Goal: Information Seeking & Learning: Learn about a topic

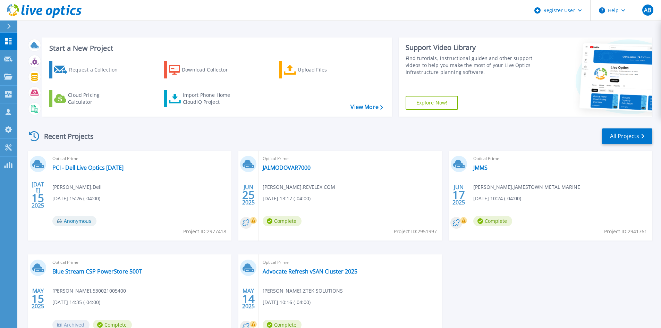
click at [6, 31] on div at bounding box center [11, 26] width 11 height 12
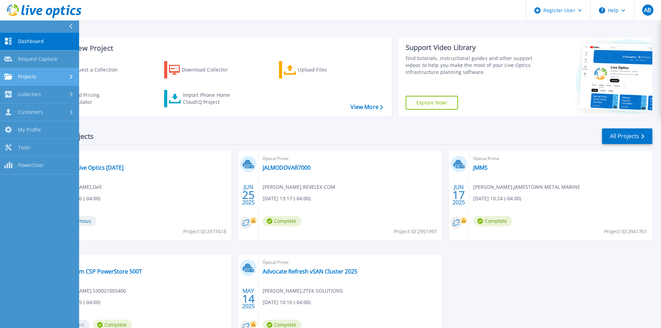
click at [43, 78] on div "Projects" at bounding box center [39, 77] width 71 height 6
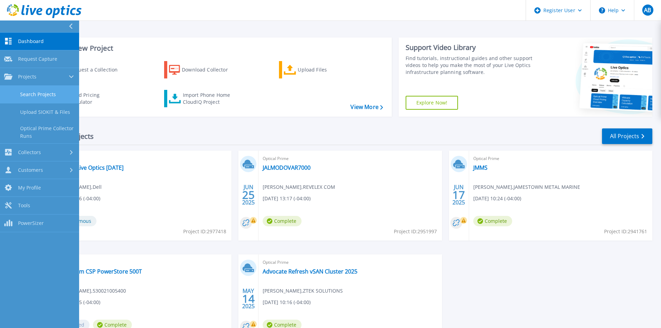
click at [43, 99] on link "Search Projects" at bounding box center [39, 95] width 79 height 18
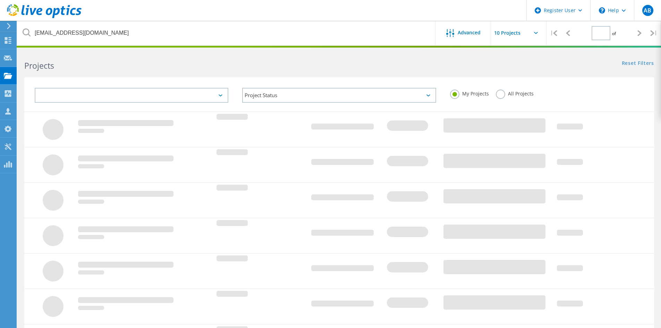
type input "1"
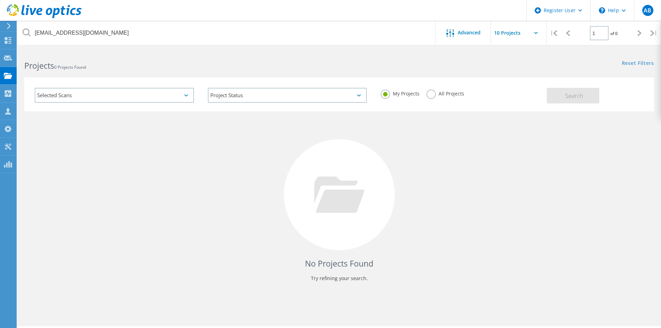
click at [430, 93] on label "All Projects" at bounding box center [445, 93] width 38 height 7
click at [0, 0] on input "All Projects" at bounding box center [0, 0] width 0 height 0
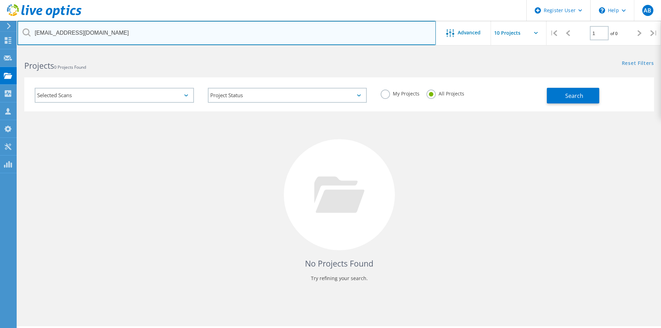
click at [333, 33] on input "kurtb@lauderdalelakes.org" at bounding box center [226, 33] width 418 height 24
drag, startPoint x: 333, startPoint y: 33, endPoint x: 0, endPoint y: 14, distance: 334.0
click at [0, 50] on div "Register User \n Help Explore Helpful Articles Contact Support AB Dell User Ana…" at bounding box center [330, 198] width 661 height 297
paste input "[EMAIL_ADDRESS][DOMAIN_NAME]"
type input "[EMAIL_ADDRESS][DOMAIN_NAME]"
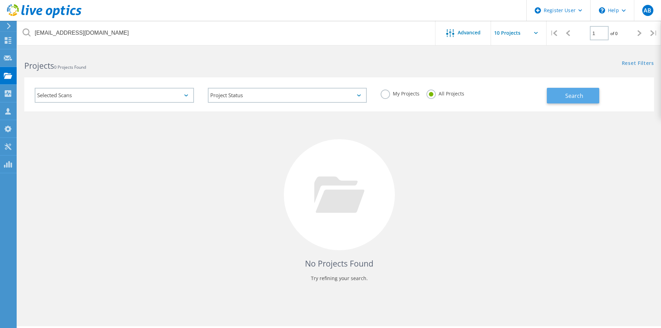
click at [576, 97] on span "Search" at bounding box center [574, 96] width 18 height 8
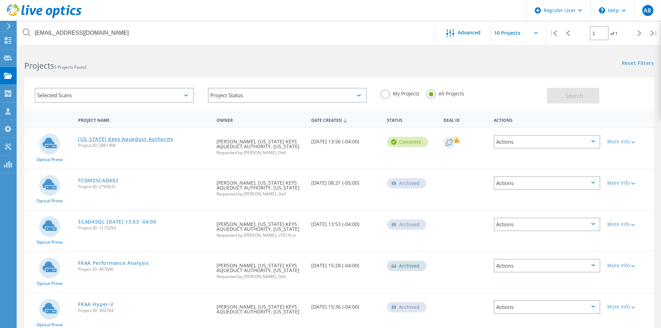
click at [126, 140] on link "[US_STATE] Keys Aqueduct Authority" at bounding box center [125, 139] width 95 height 5
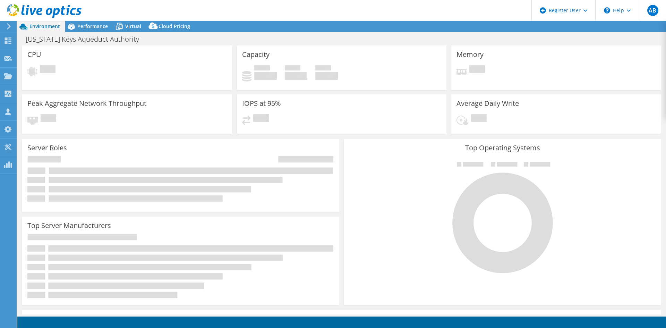
select select "USD"
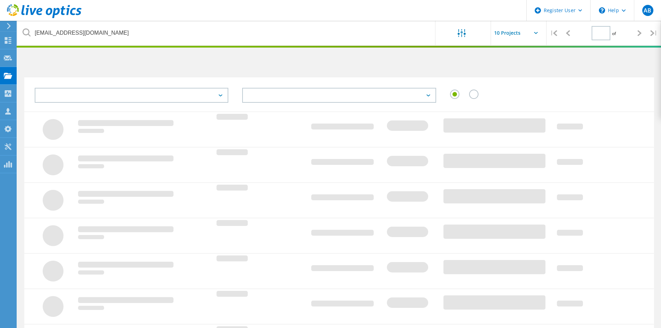
type input "1"
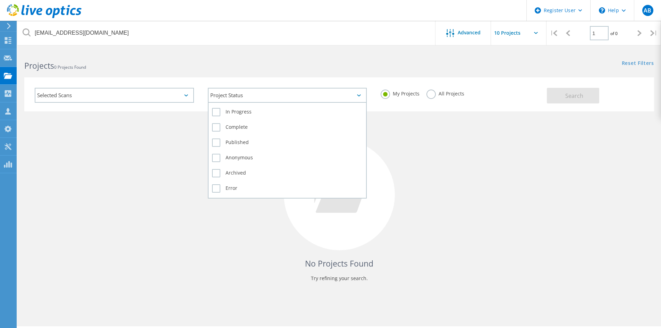
click at [291, 93] on div "Project Status" at bounding box center [287, 95] width 159 height 15
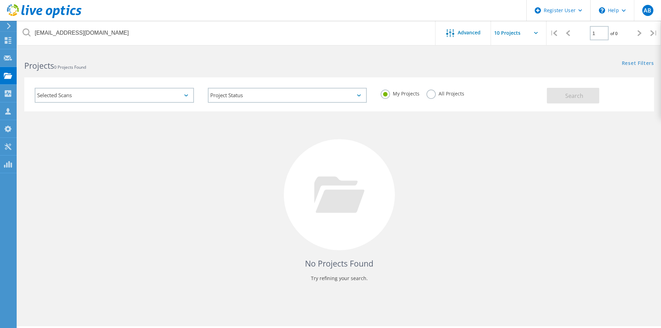
click at [98, 133] on div "No Projects Found Try refining your search." at bounding box center [339, 200] width 630 height 179
click at [431, 95] on label "All Projects" at bounding box center [445, 93] width 38 height 7
click at [0, 0] on input "All Projects" at bounding box center [0, 0] width 0 height 0
click at [570, 96] on span "Search" at bounding box center [574, 96] width 18 height 8
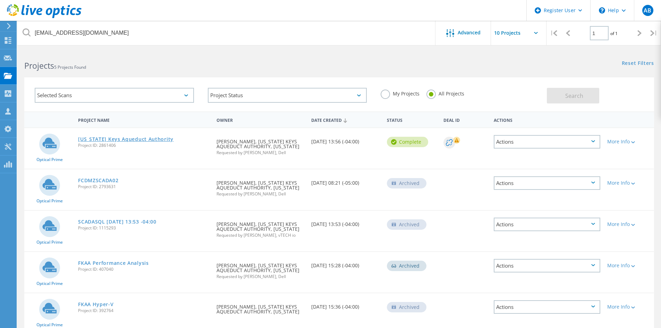
click at [155, 141] on link "[US_STATE] Keys Aqueduct Authority" at bounding box center [125, 139] width 95 height 5
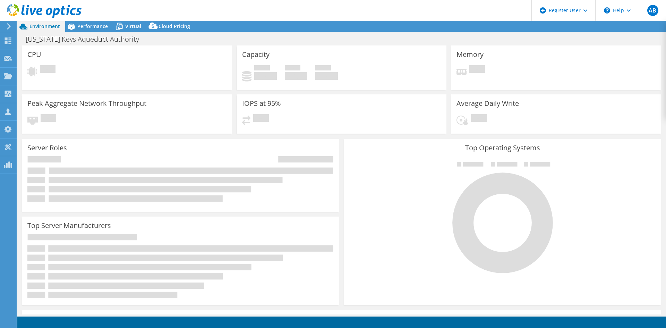
select select "USD"
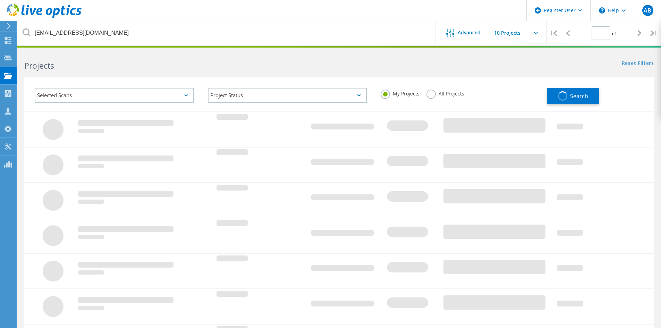
type input "1"
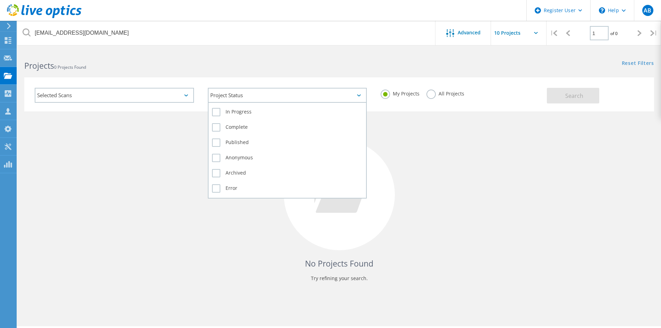
click at [293, 92] on div "Project Status" at bounding box center [287, 95] width 159 height 15
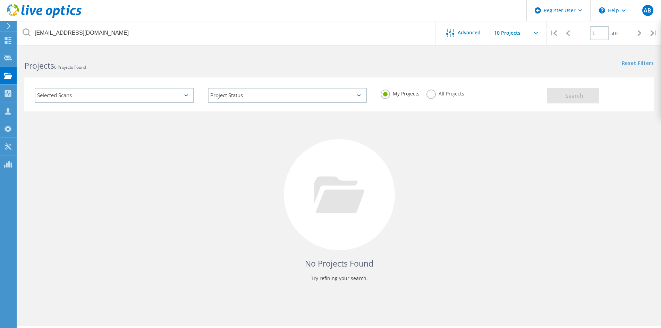
click at [434, 95] on label "All Projects" at bounding box center [445, 93] width 38 height 7
click at [0, 0] on input "All Projects" at bounding box center [0, 0] width 0 height 0
click at [574, 99] on span "Search" at bounding box center [574, 96] width 18 height 8
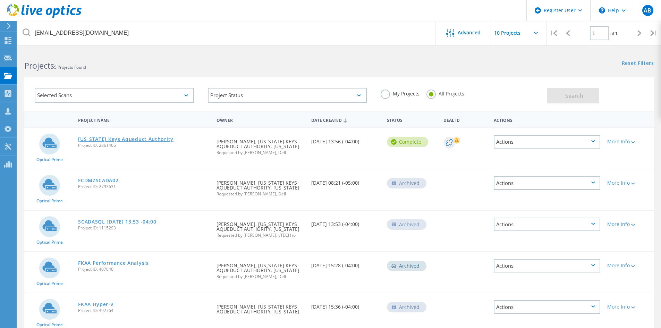
click at [90, 141] on link "[US_STATE] Keys Aqueduct Authority" at bounding box center [125, 139] width 95 height 5
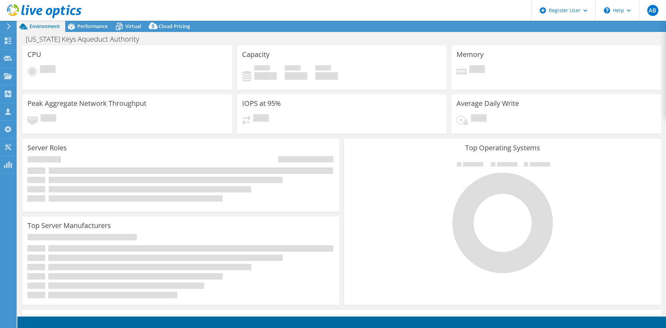
select select "USD"
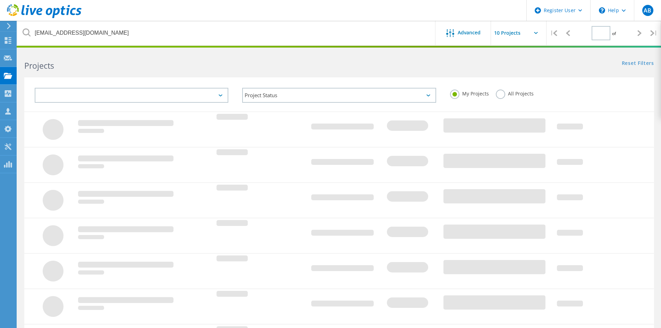
type input "1"
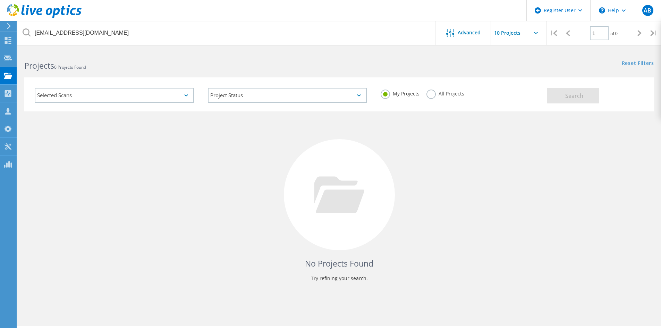
click at [432, 94] on label "All Projects" at bounding box center [445, 93] width 38 height 7
click at [0, 0] on input "All Projects" at bounding box center [0, 0] width 0 height 0
click at [567, 109] on div "Selected Scans Project Status In Progress Complete Published Anonymous Archived…" at bounding box center [339, 94] width 630 height 34
click at [571, 90] on button "Search" at bounding box center [573, 96] width 52 height 16
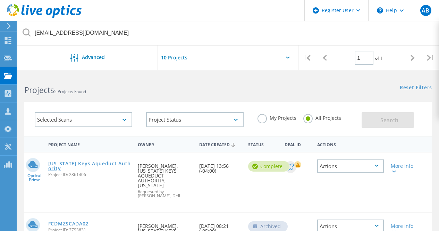
click at [98, 162] on link "[US_STATE] Keys Aqueduct Authority" at bounding box center [89, 166] width 83 height 10
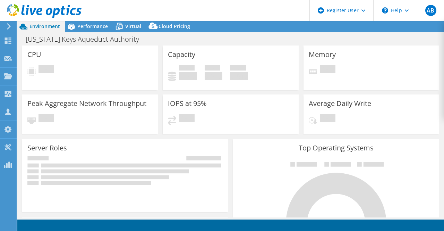
select select "USD"
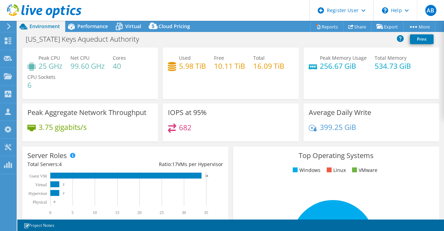
scroll to position [12, 0]
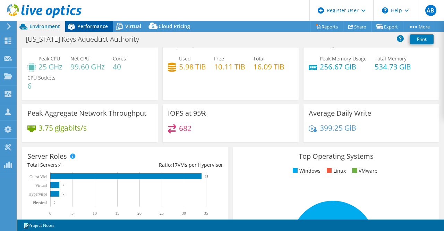
click at [79, 27] on span "Performance" at bounding box center [92, 26] width 31 height 7
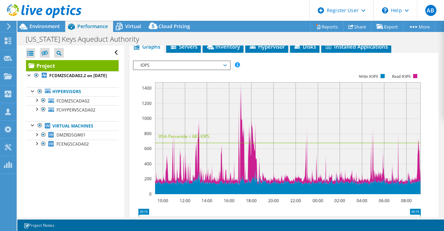
scroll to position [194, 0]
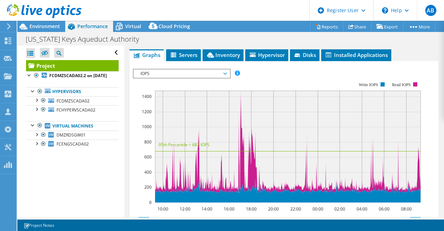
click at [203, 71] on span "IOPS" at bounding box center [181, 73] width 89 height 8
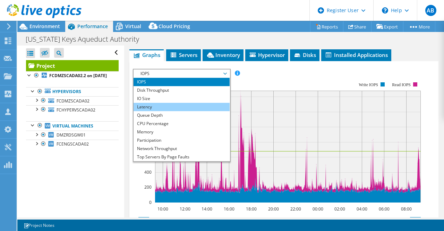
click at [182, 105] on li "Latency" at bounding box center [182, 107] width 96 height 8
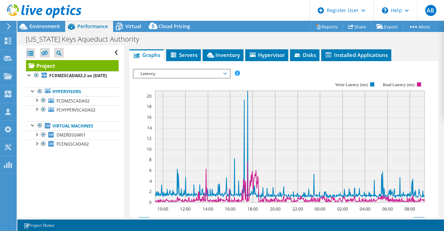
click at [191, 68] on div "IOPS Disk Throughput IO Size Latency Queue Depth CPU Percentage Memory Page Fau…" at bounding box center [284, 185] width 303 height 240
click at [186, 71] on span "Latency" at bounding box center [181, 73] width 89 height 8
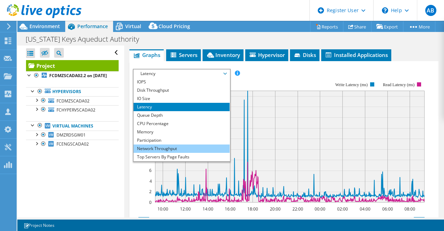
scroll to position [25, 0]
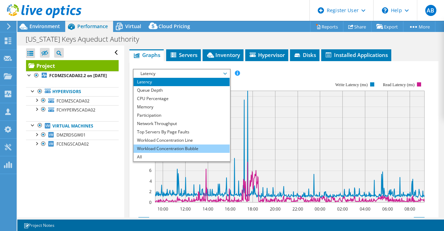
click at [163, 146] on li "Workload Concentration Bubble" at bounding box center [182, 148] width 96 height 8
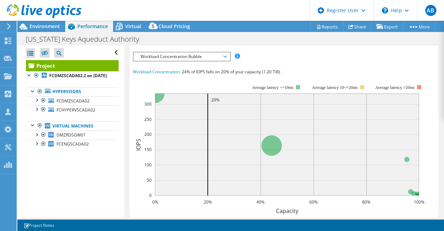
scroll to position [210, 0]
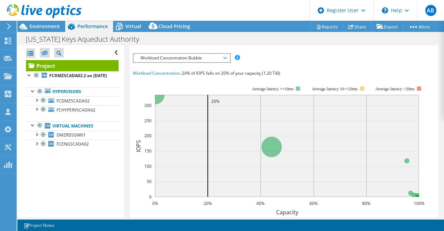
click at [188, 59] on span "Workload Concentration Bubble" at bounding box center [181, 58] width 89 height 8
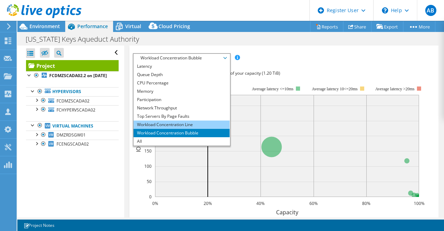
click at [173, 121] on li "Workload Concentration Line" at bounding box center [182, 124] width 96 height 8
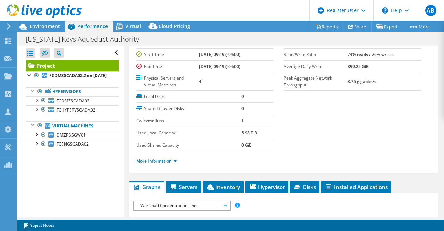
scroll to position [63, 0]
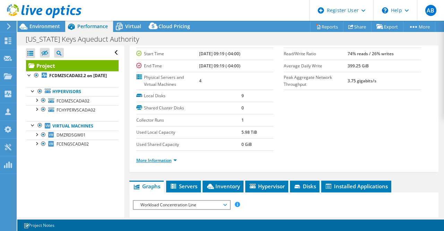
click at [168, 160] on link "More Information" at bounding box center [156, 160] width 41 height 6
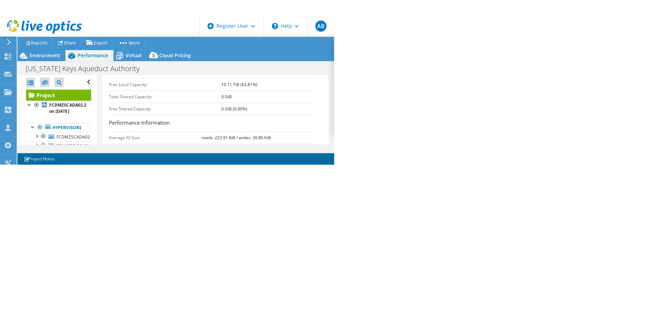
scroll to position [25, 0]
